Goal: Navigation & Orientation: Find specific page/section

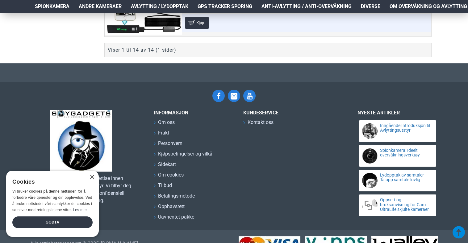
scroll to position [1339, 0]
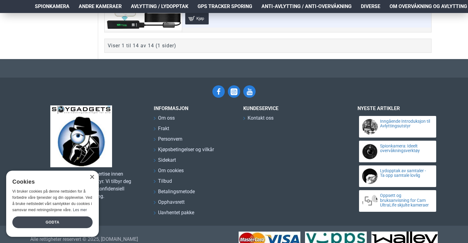
click at [76, 222] on div "Godta" at bounding box center [52, 222] width 80 height 12
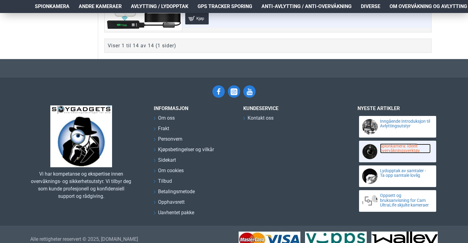
click at [401, 148] on link "Spionkamera: Ideelt overvåkningsverktøy" at bounding box center [405, 148] width 51 height 10
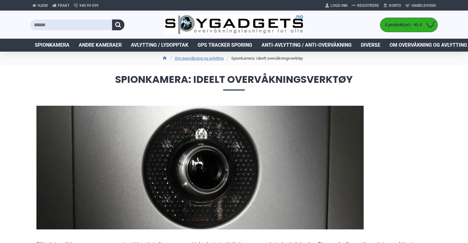
click at [255, 57] on li "Spionkamera: Ideelt overvåkningsverktøy" at bounding box center [264, 58] width 78 height 7
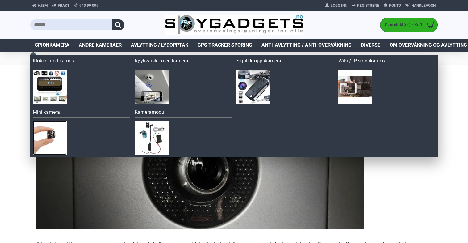
click at [52, 134] on img at bounding box center [50, 138] width 34 height 34
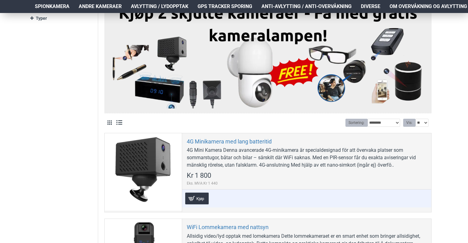
scroll to position [154, 0]
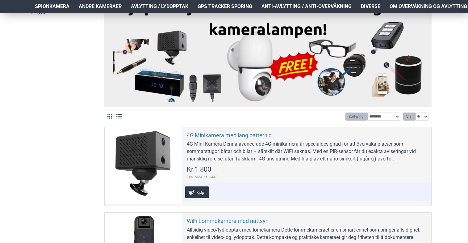
click at [426, 117] on select "** ** ** ***" at bounding box center [421, 116] width 13 height 8
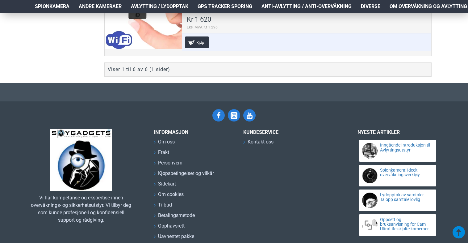
scroll to position [771, 0]
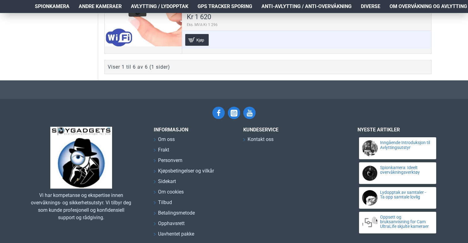
click at [206, 62] on div "Viser 1 til 6 av 6 (1 sider)" at bounding box center [267, 67] width 327 height 14
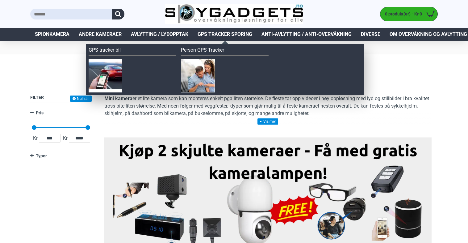
scroll to position [0, 0]
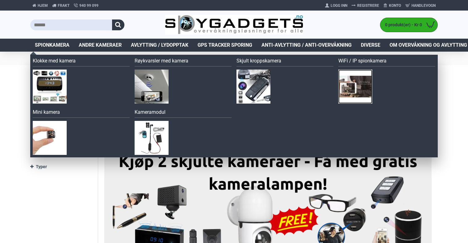
click at [348, 85] on img at bounding box center [355, 86] width 34 height 34
